Goal: Task Accomplishment & Management: Use online tool/utility

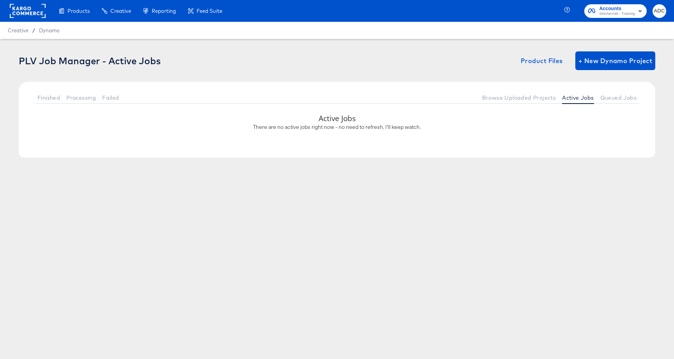
click at [51, 95] on span "Finished" at bounding box center [48, 98] width 23 height 6
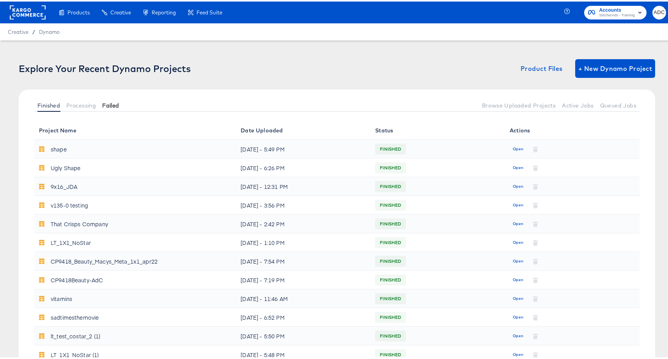
click at [112, 104] on span "Failed" at bounding box center [110, 104] width 17 height 6
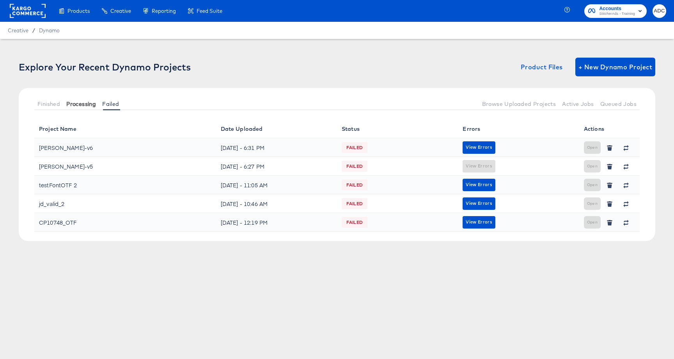
click at [90, 102] on span "Processing" at bounding box center [81, 104] width 30 height 6
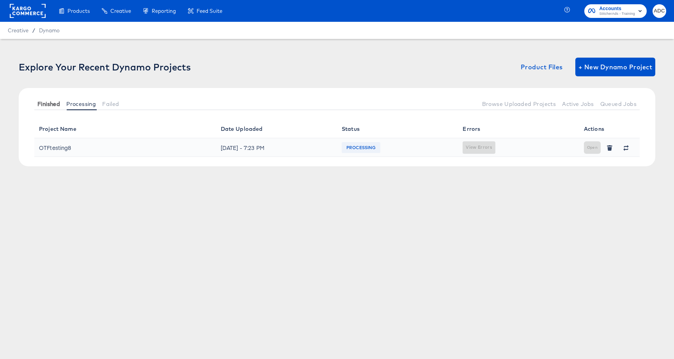
click at [44, 101] on span "Finished" at bounding box center [48, 104] width 23 height 6
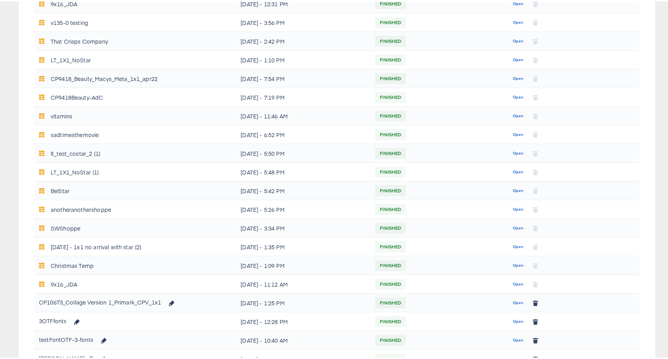
scroll to position [253, 0]
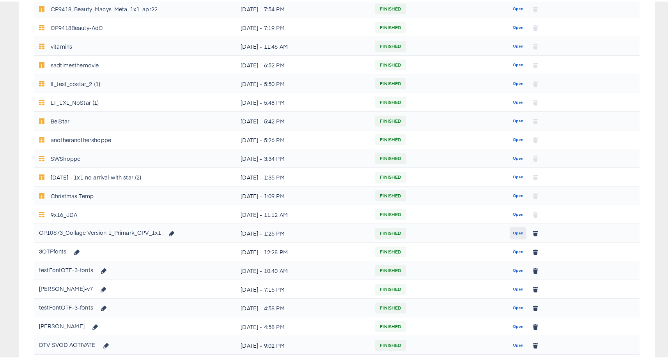
click at [513, 233] on span "Open" at bounding box center [518, 231] width 11 height 7
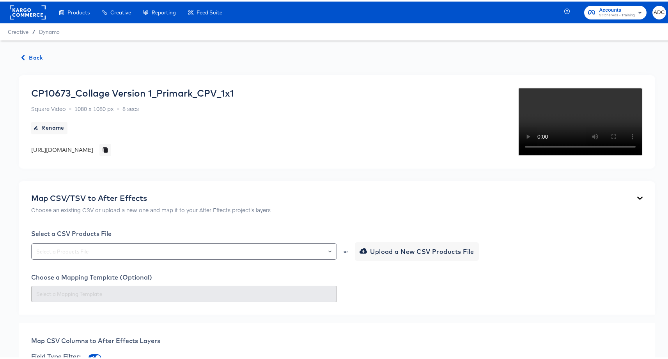
click at [559, 155] on video "Your browser does not support the video tag." at bounding box center [580, 120] width 125 height 69
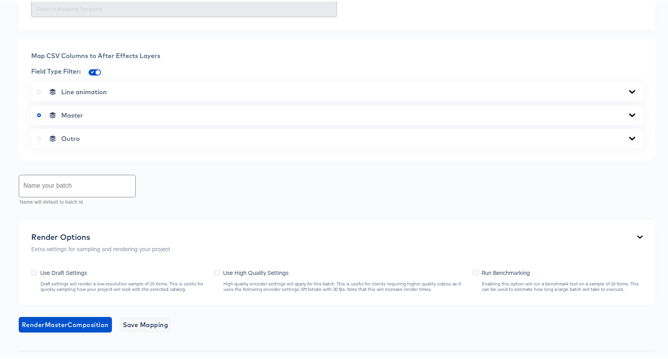
scroll to position [406, 0]
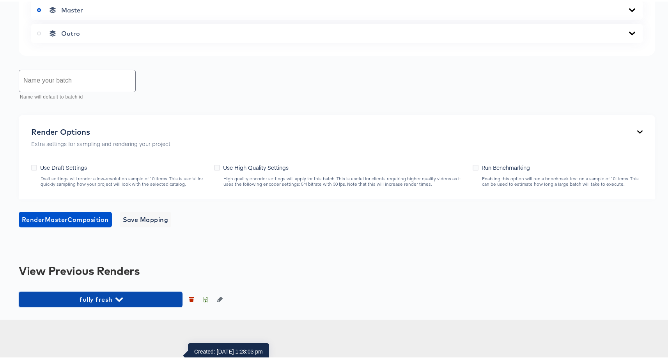
click at [126, 304] on span "fully fresh" at bounding box center [101, 298] width 156 height 11
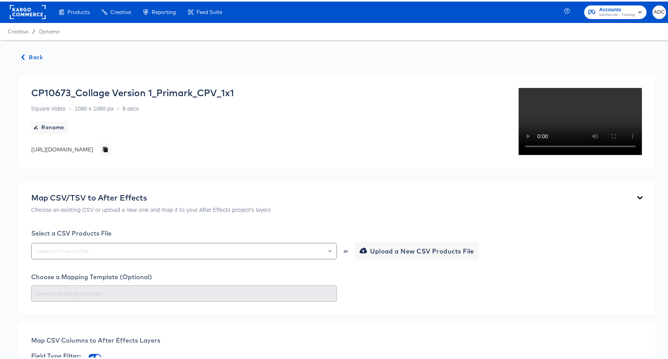
scroll to position [0, 0]
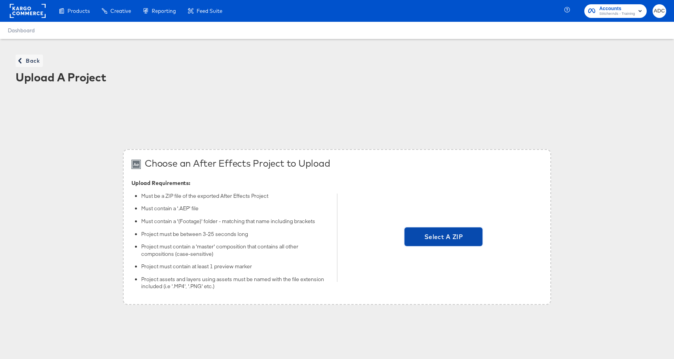
click at [436, 239] on span "Select A ZIP" at bounding box center [443, 237] width 72 height 11
click at [443, 238] on input "Select A ZIP" at bounding box center [443, 238] width 0 height 0
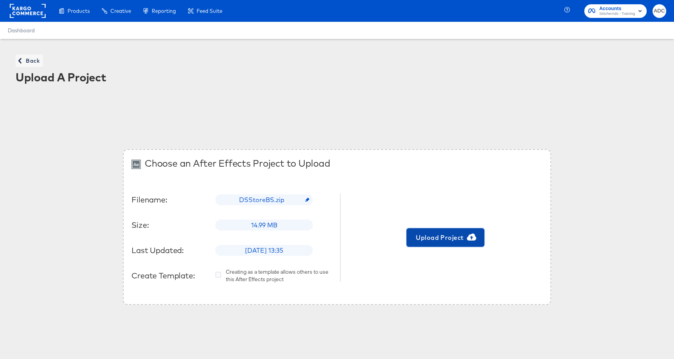
click at [434, 239] on span "Upload Project" at bounding box center [445, 237] width 72 height 11
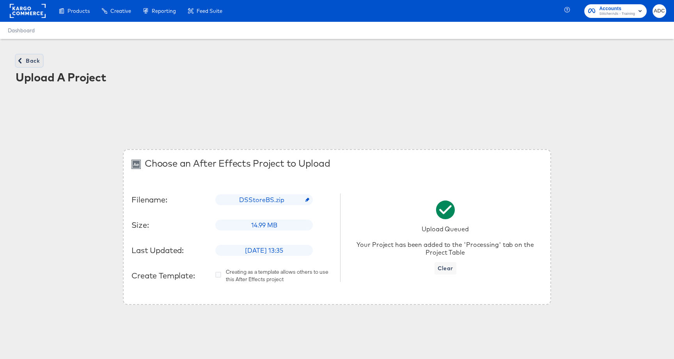
click at [29, 63] on span "Back" at bounding box center [29, 61] width 21 height 10
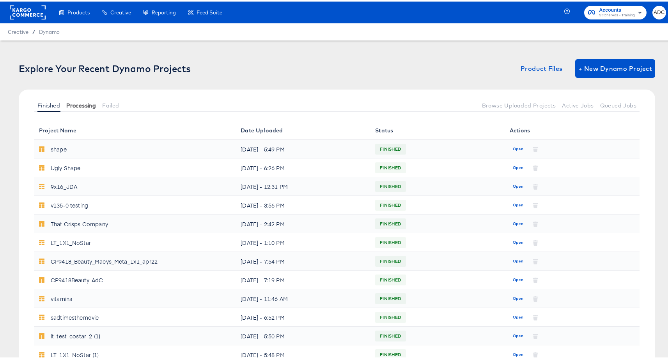
click at [96, 104] on span "Processing" at bounding box center [81, 104] width 30 height 6
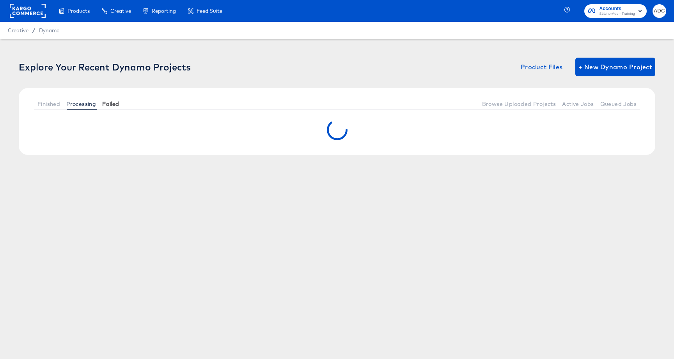
click at [107, 103] on span "Failed" at bounding box center [110, 104] width 17 height 6
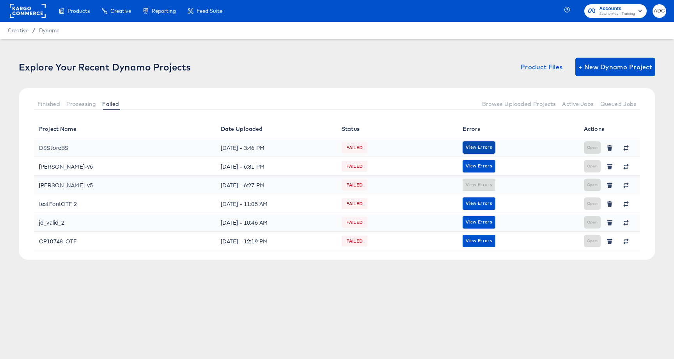
click at [489, 147] on span "View Errors" at bounding box center [479, 147] width 26 height 7
